Goal: Information Seeking & Learning: Find specific fact

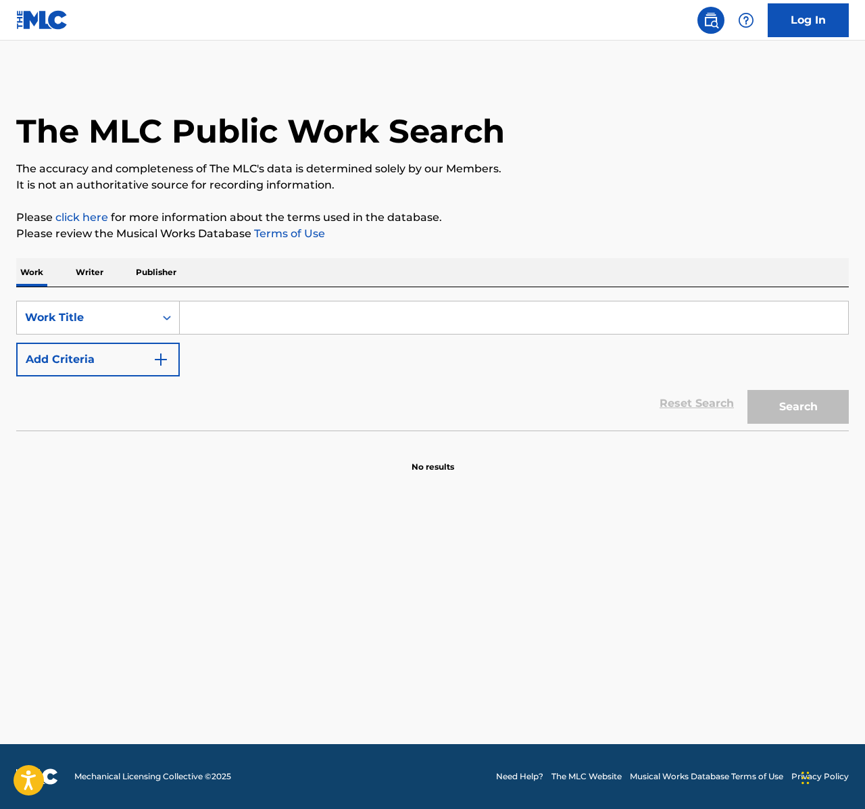
click at [278, 326] on input "Search Form" at bounding box center [514, 317] width 669 height 32
paste input "autre part"
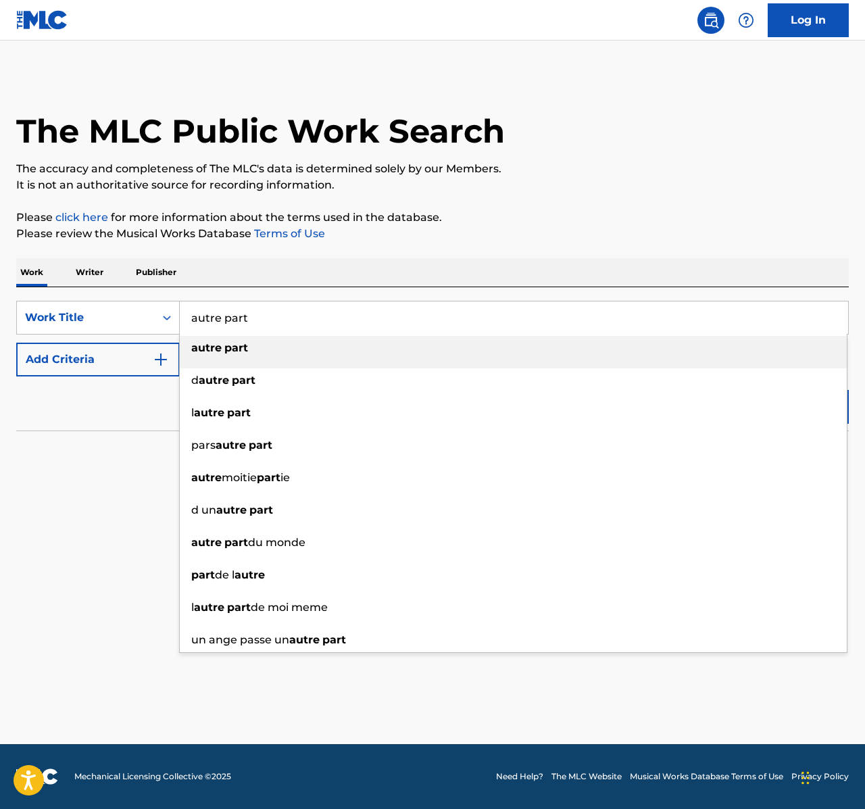
type input "autre part"
click at [174, 350] on button "Add Criteria" at bounding box center [98, 360] width 164 height 34
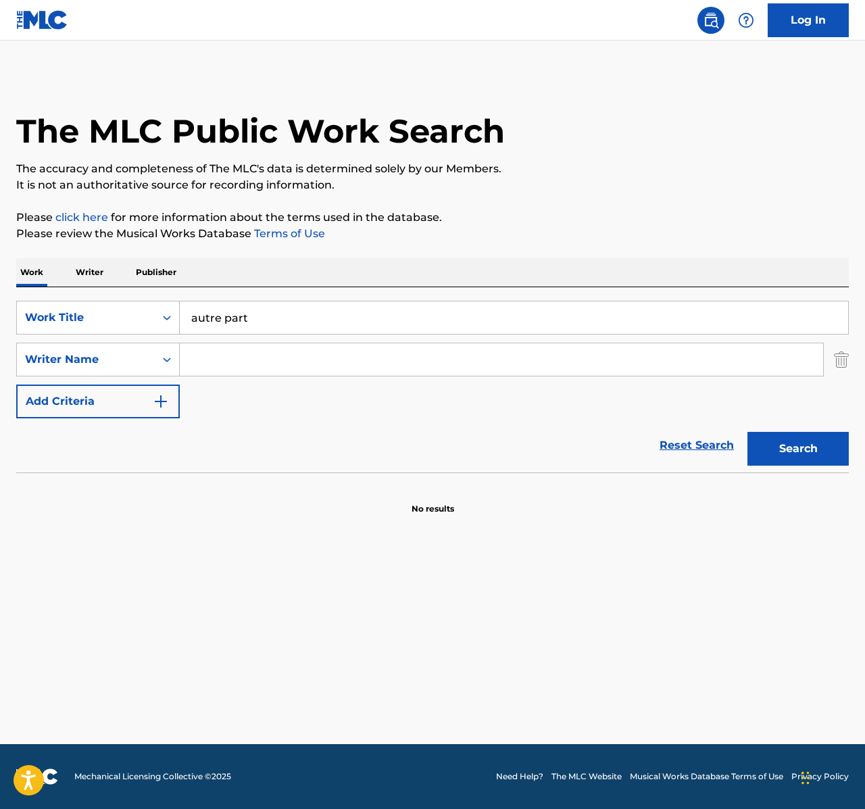
click at [809, 456] on button "Search" at bounding box center [798, 449] width 101 height 34
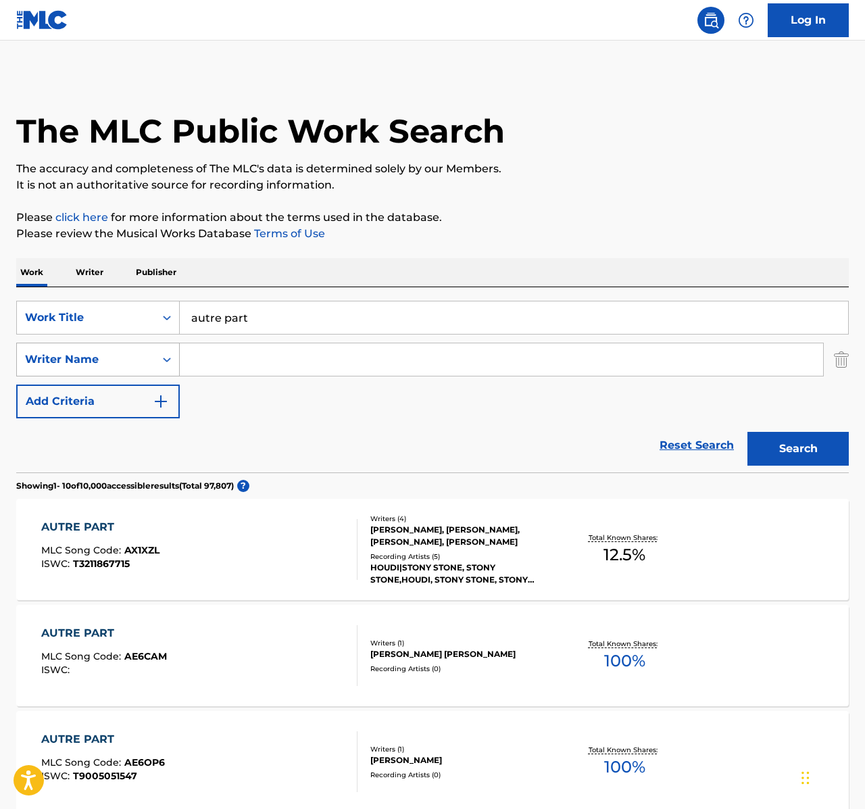
click at [106, 361] on div "Writer Name" at bounding box center [86, 360] width 122 height 16
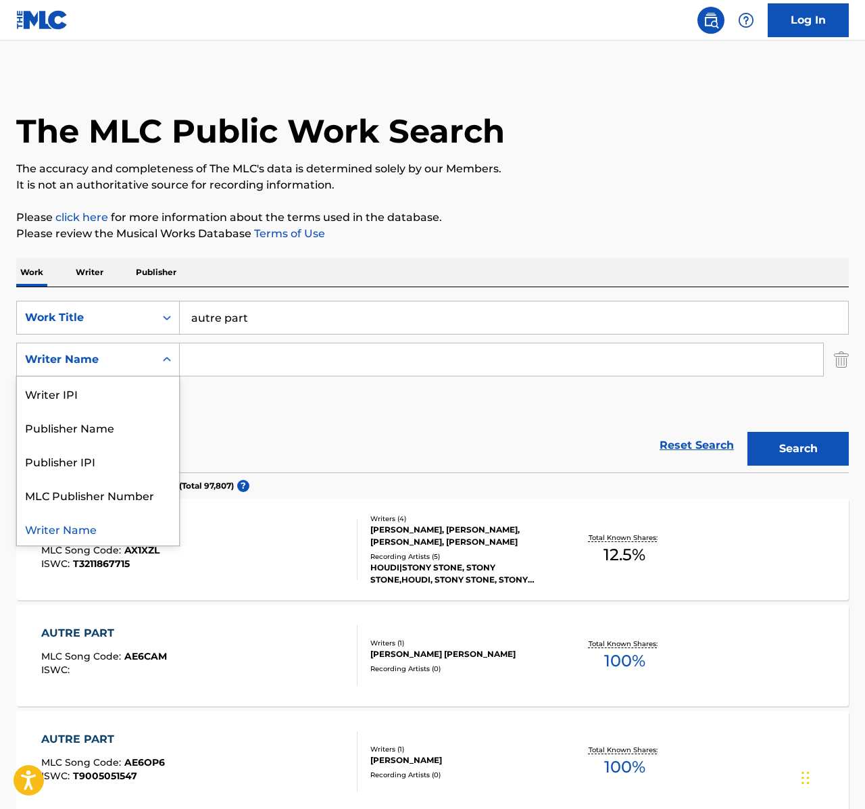
click at [199, 355] on input "Search Form" at bounding box center [502, 359] width 644 height 32
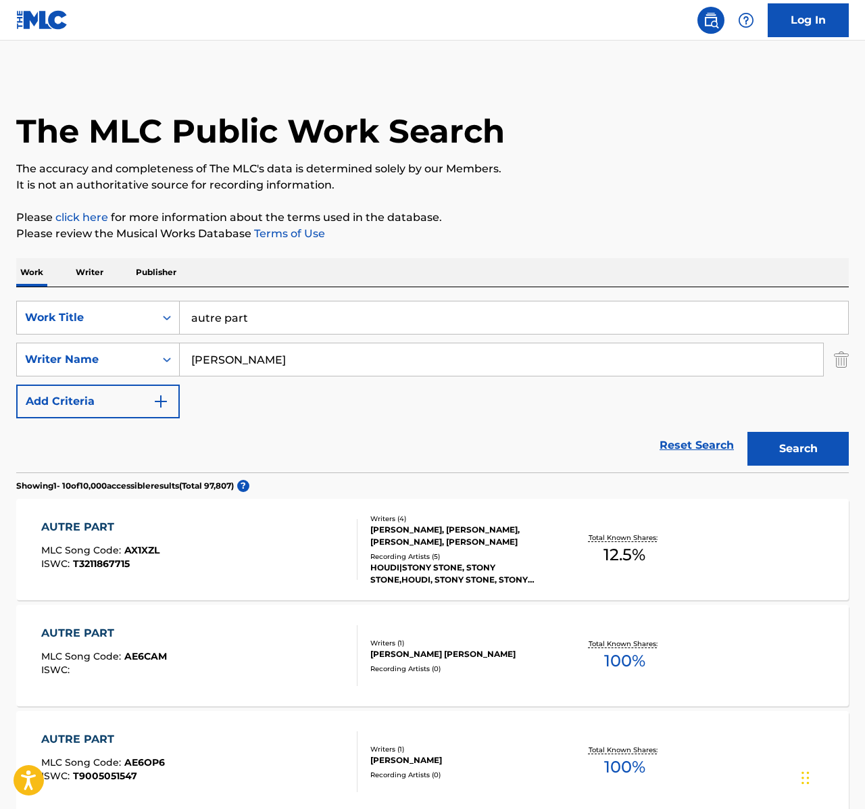
type input "[PERSON_NAME]"
click at [798, 449] on button "Search" at bounding box center [798, 449] width 101 height 34
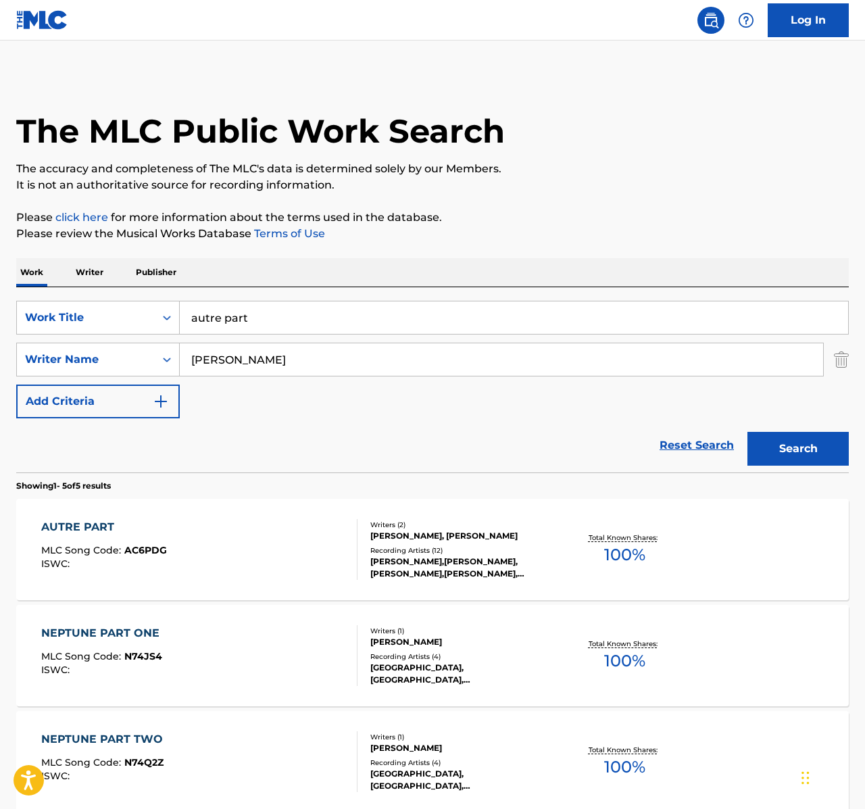
click at [290, 555] on div "AUTRE PART MLC Song Code : AC6PDG ISWC :" at bounding box center [199, 549] width 316 height 61
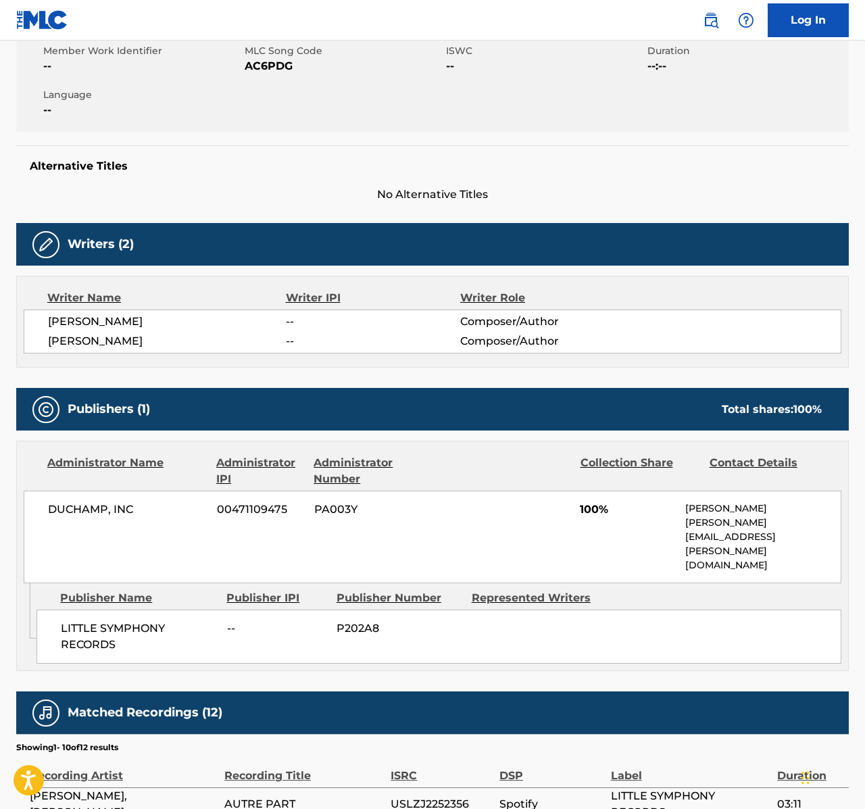
scroll to position [262, 0]
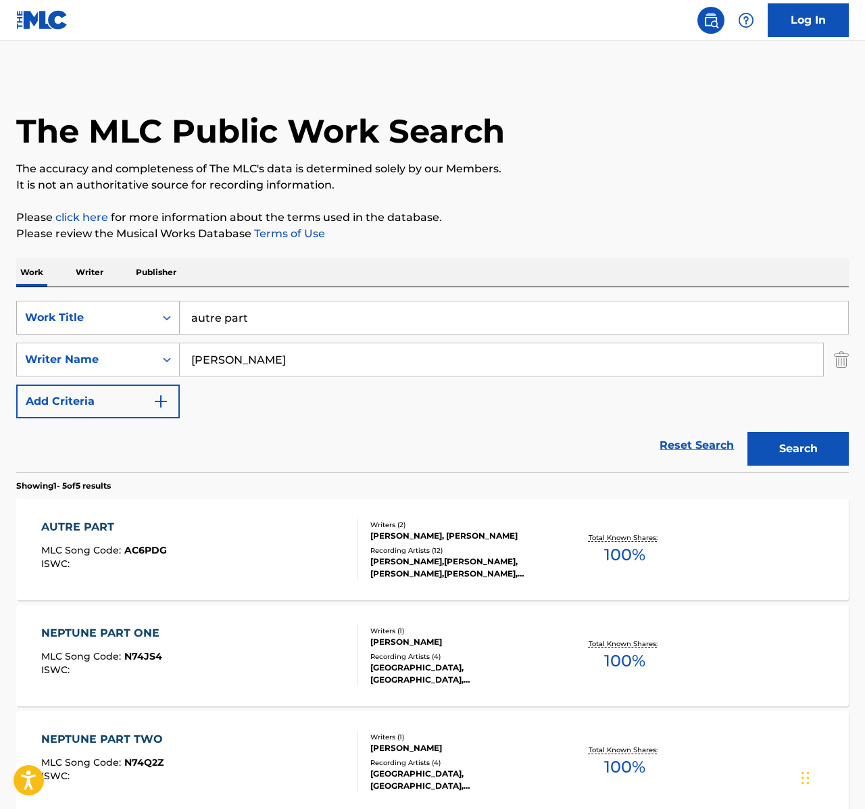
drag, startPoint x: 267, startPoint y: 322, endPoint x: 161, endPoint y: 314, distance: 106.4
click at [161, 314] on div "SearchWithCriteriaf3a54f89-f5f0-4e64-ba55-9d87130ccbc0 Work Title autre part" at bounding box center [432, 318] width 833 height 34
paste input "First Fligh"
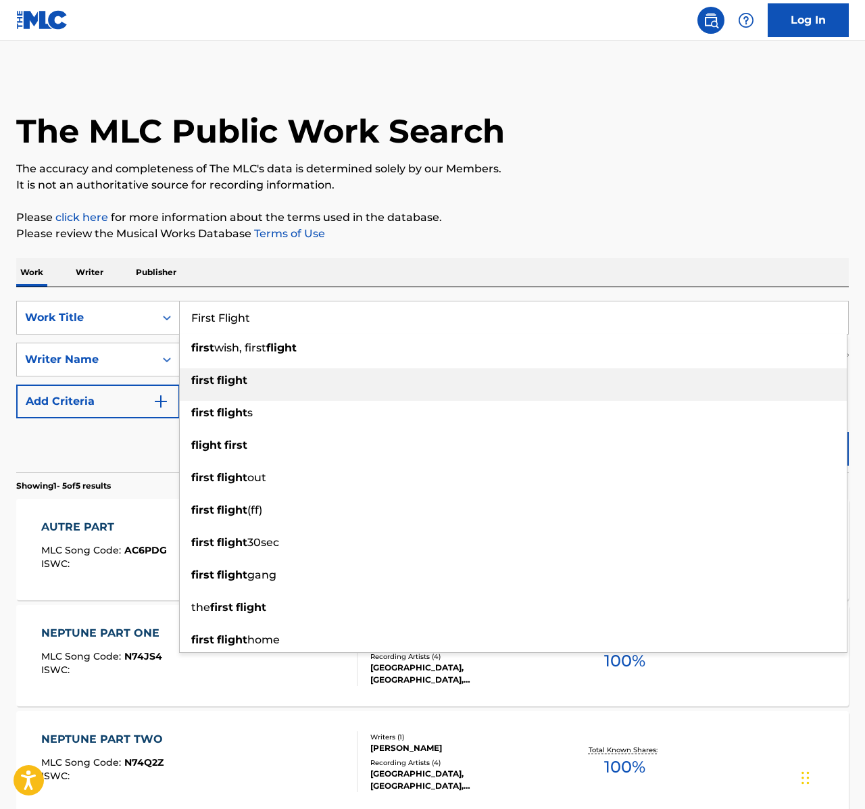
click at [491, 378] on div "first flight" at bounding box center [513, 380] width 667 height 24
type input "first flight"
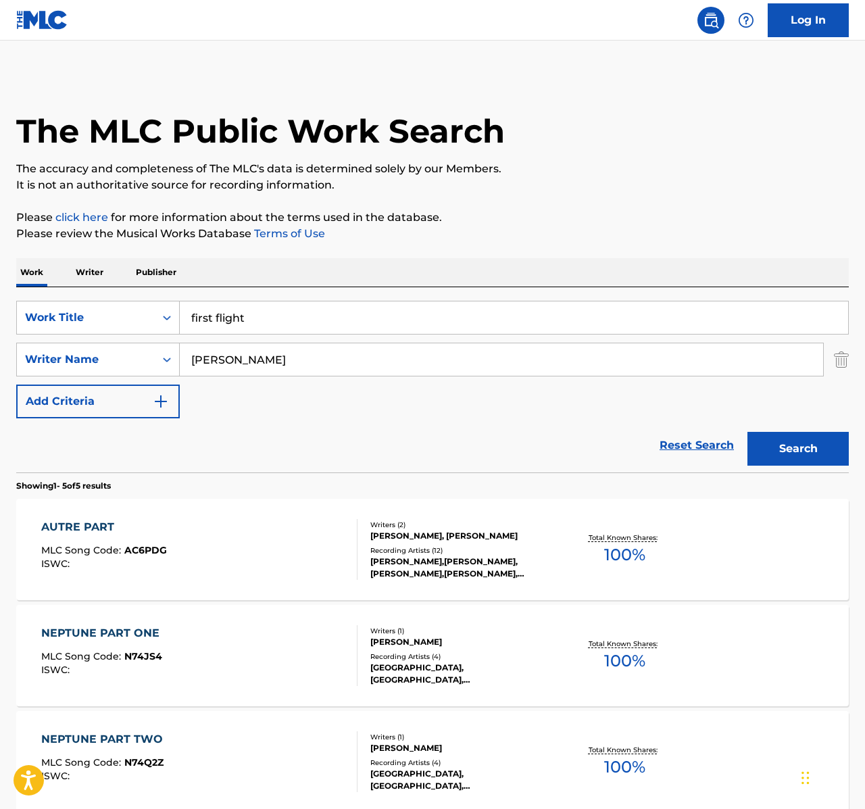
click at [808, 450] on button "Search" at bounding box center [798, 449] width 101 height 34
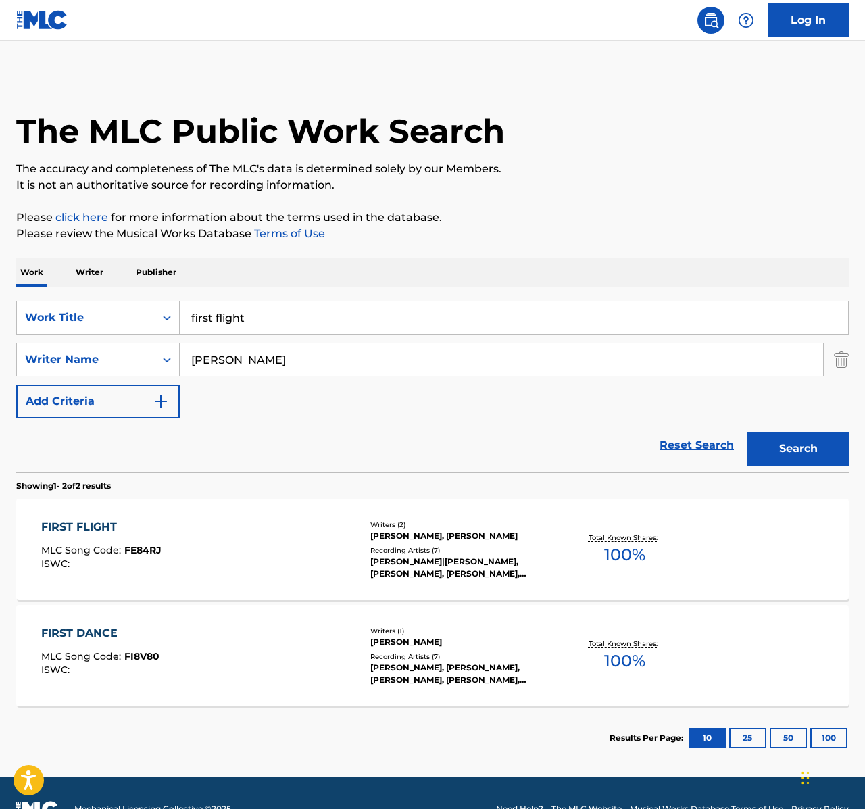
click at [269, 530] on div "FIRST FLIGHT MLC Song Code : FE84RJ ISWC :" at bounding box center [199, 549] width 316 height 61
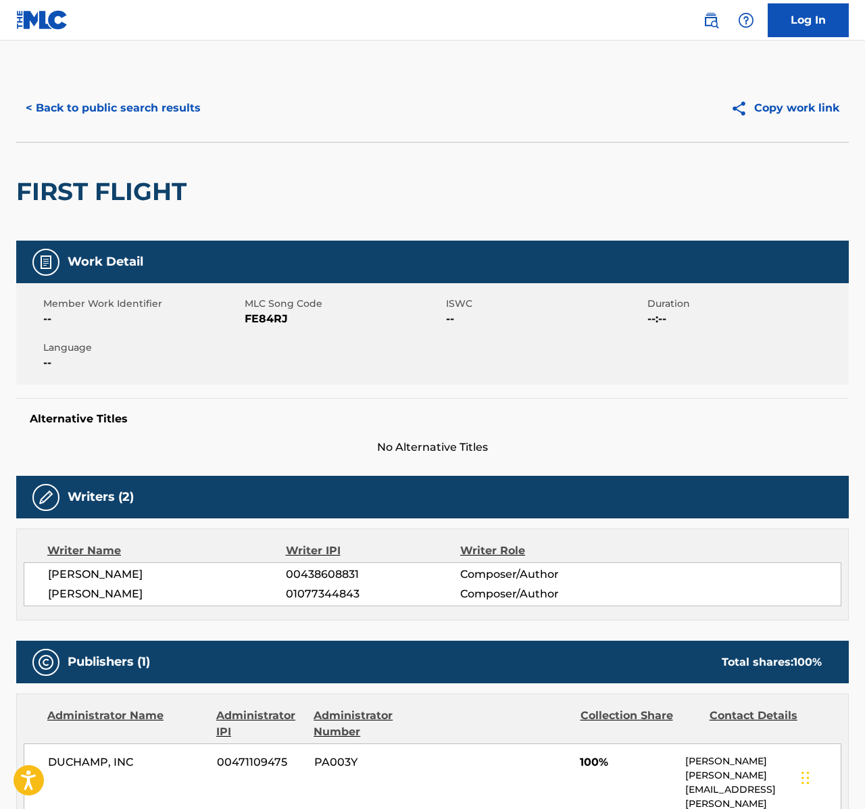
scroll to position [114, 0]
